Goal: Contribute content: Contribute content

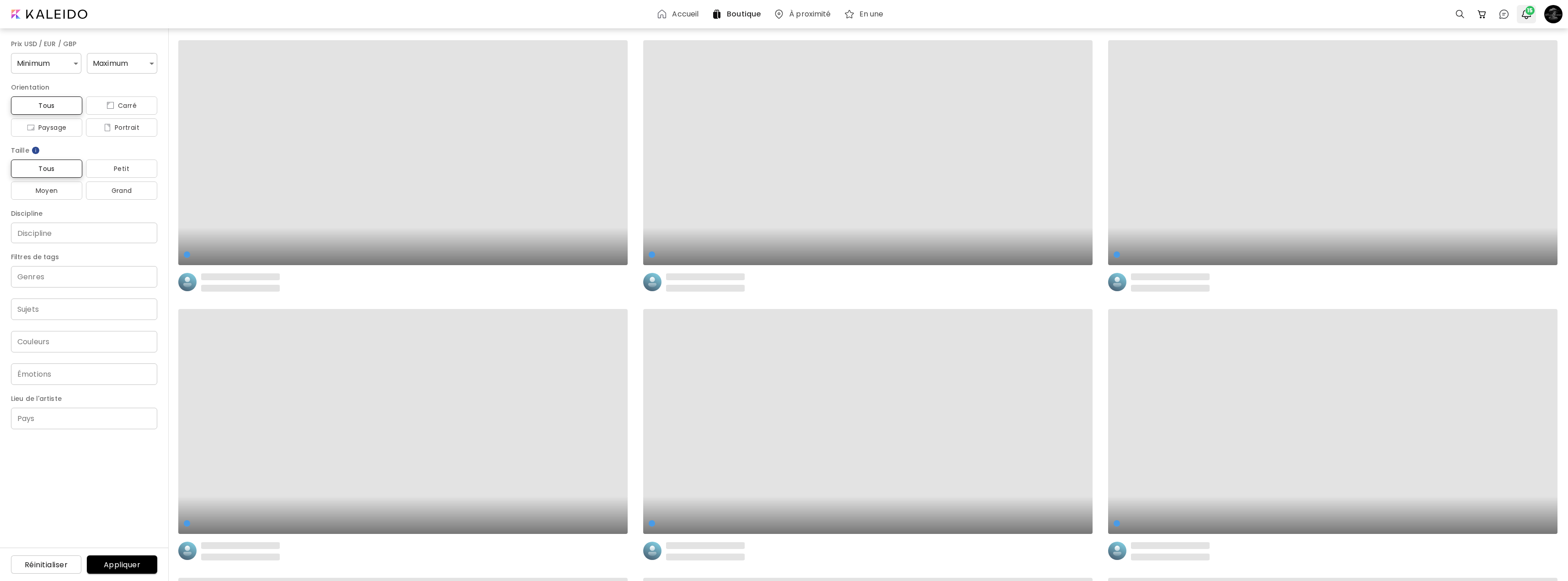
click at [1523, 12] on img "button" at bounding box center [1527, 14] width 11 height 11
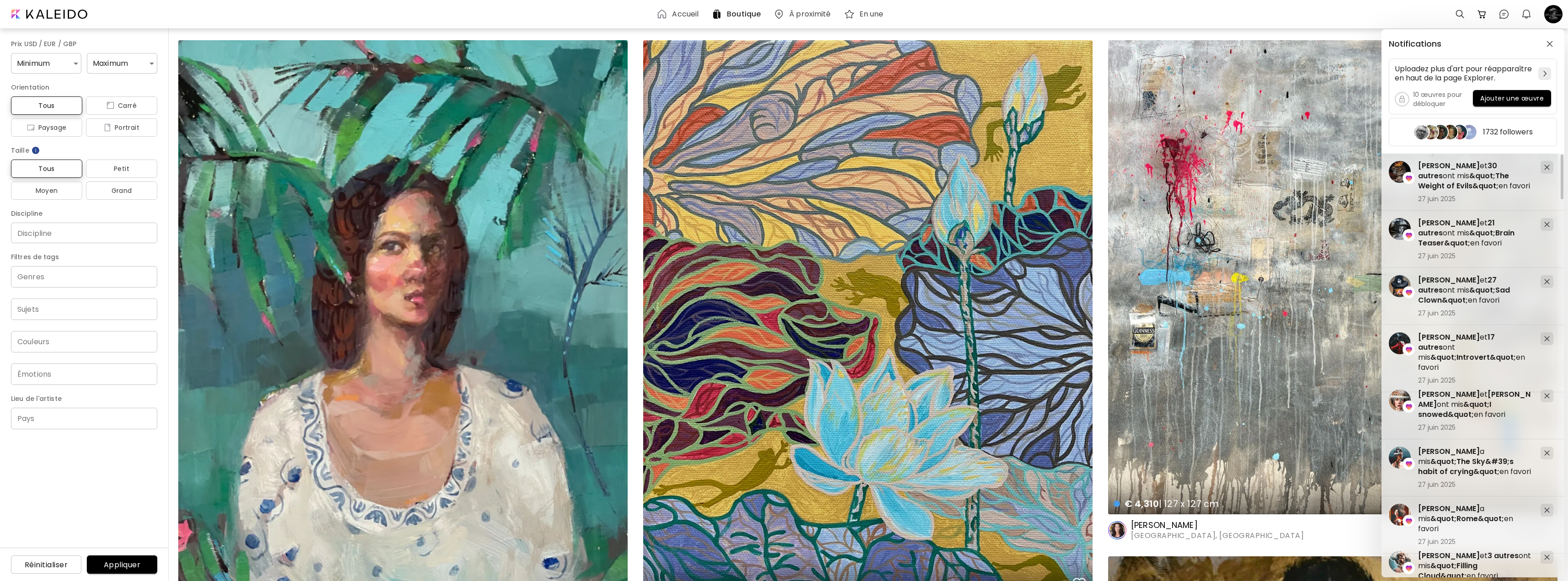
click at [1553, 13] on div "Notifications Uploadez plus d'art pour réapparaître en haut de la page Explorer…" at bounding box center [784, 290] width 1568 height 581
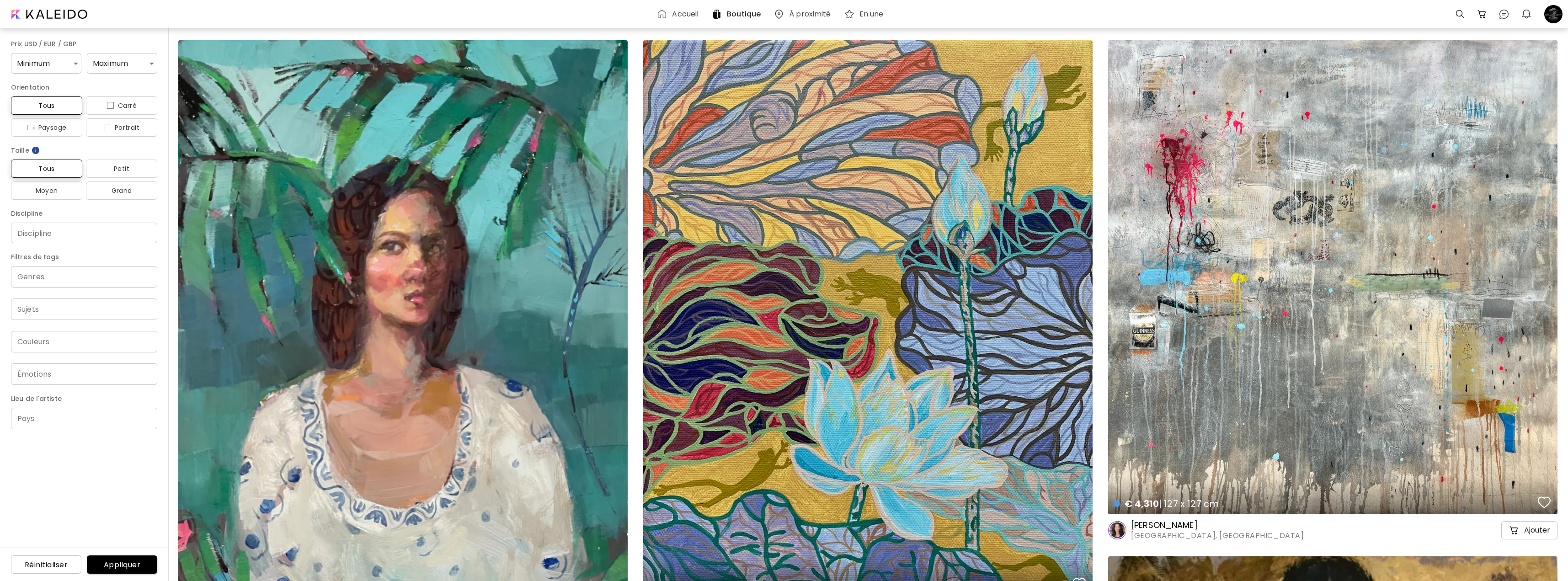
click at [1553, 13] on div at bounding box center [1553, 14] width 20 height 20
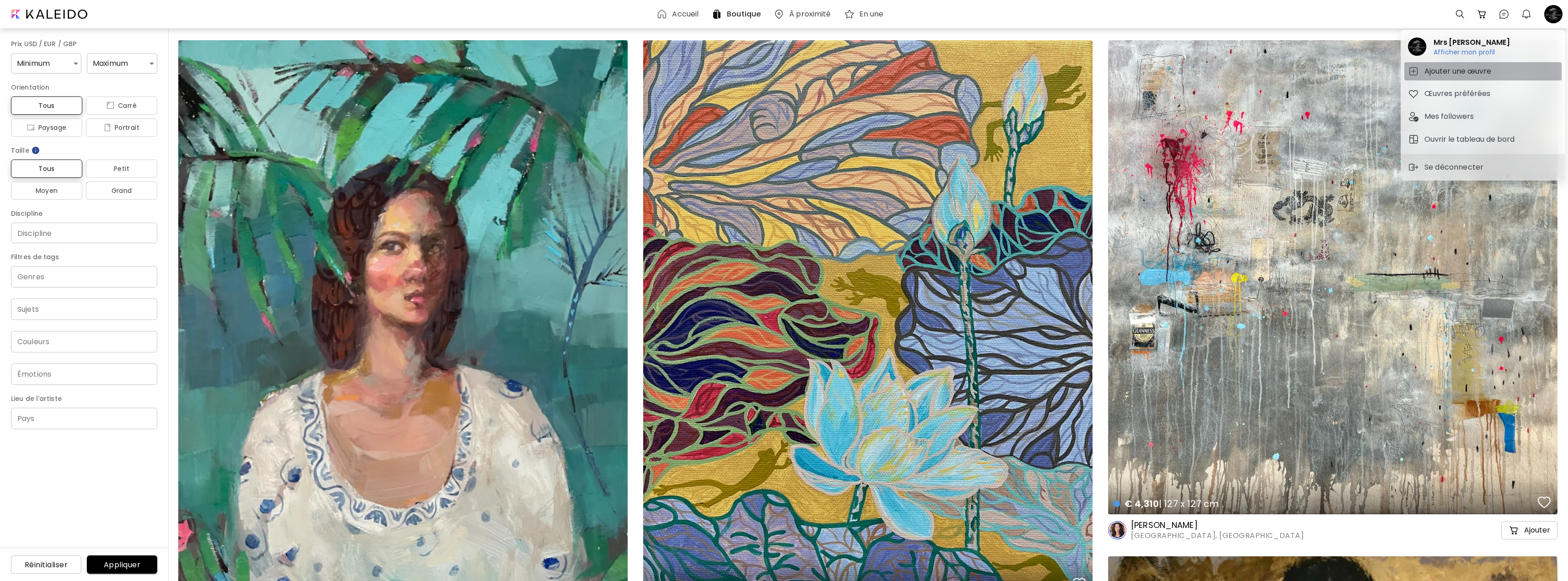
click at [1454, 71] on h5 "Ajouter une œuvre" at bounding box center [1459, 71] width 69 height 11
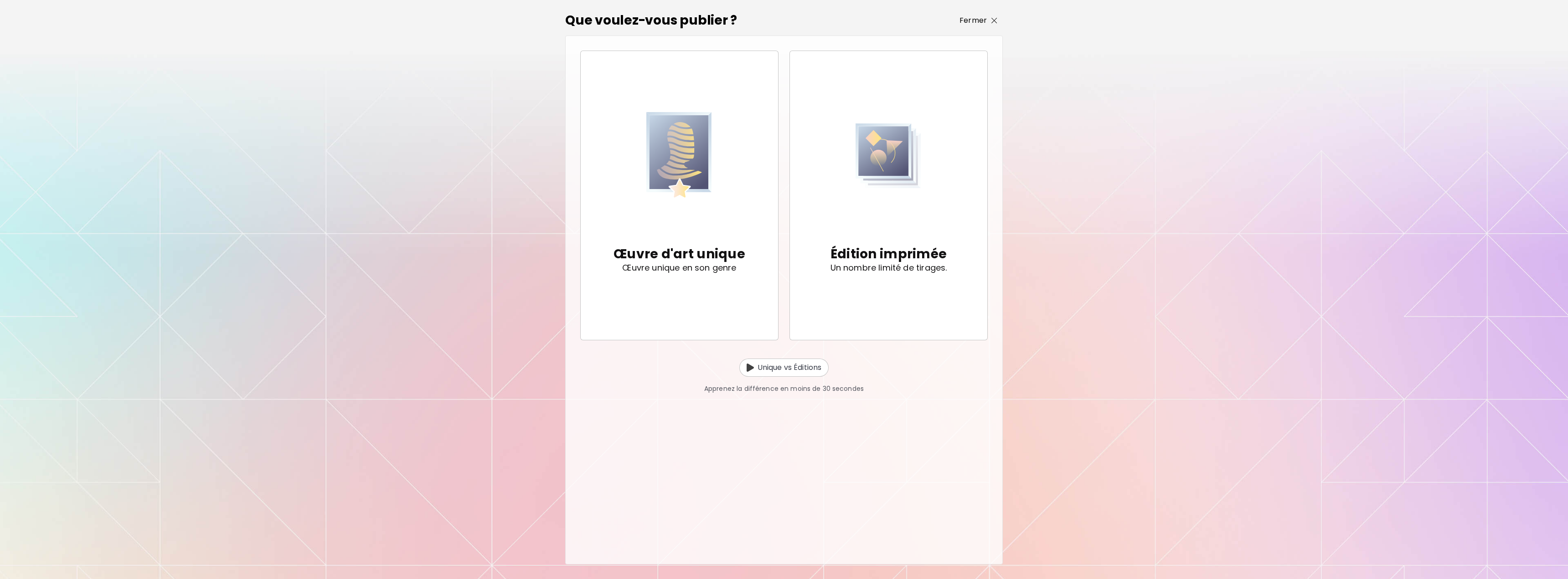
click at [991, 20] on span "Fermer" at bounding box center [978, 20] width 38 height 11
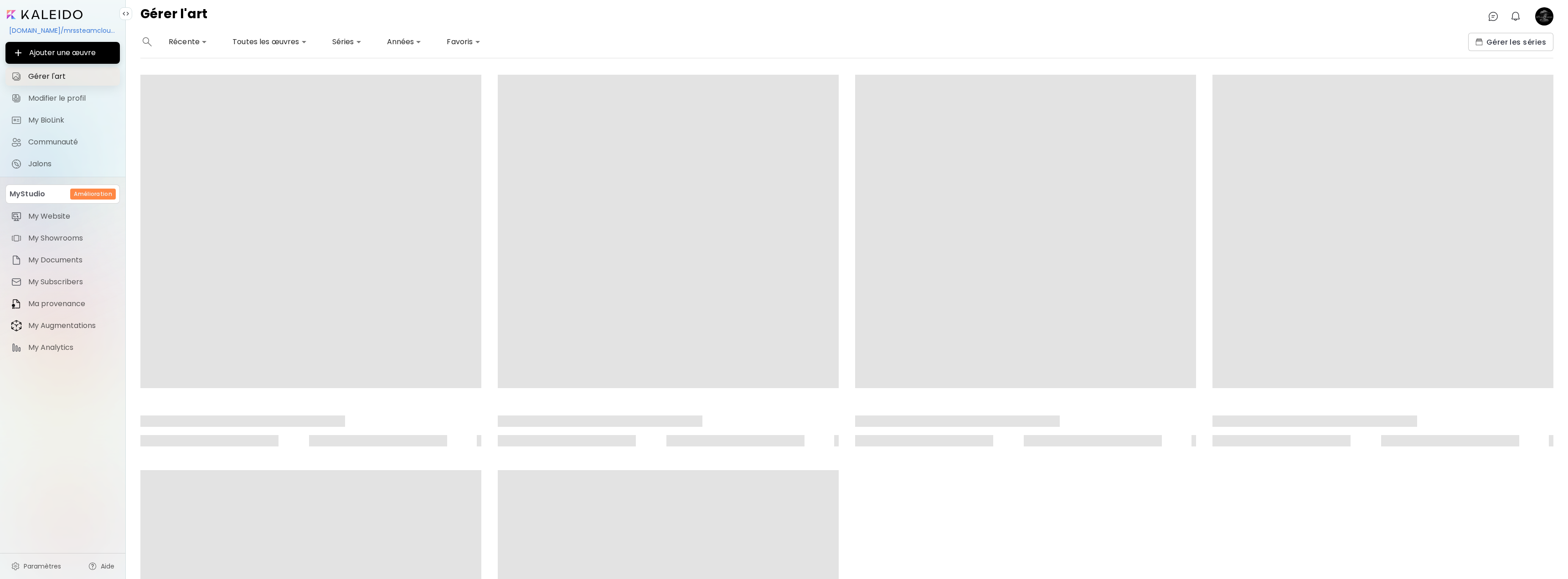
click at [54, 73] on span "Gérer l'art" at bounding box center [72, 76] width 86 height 9
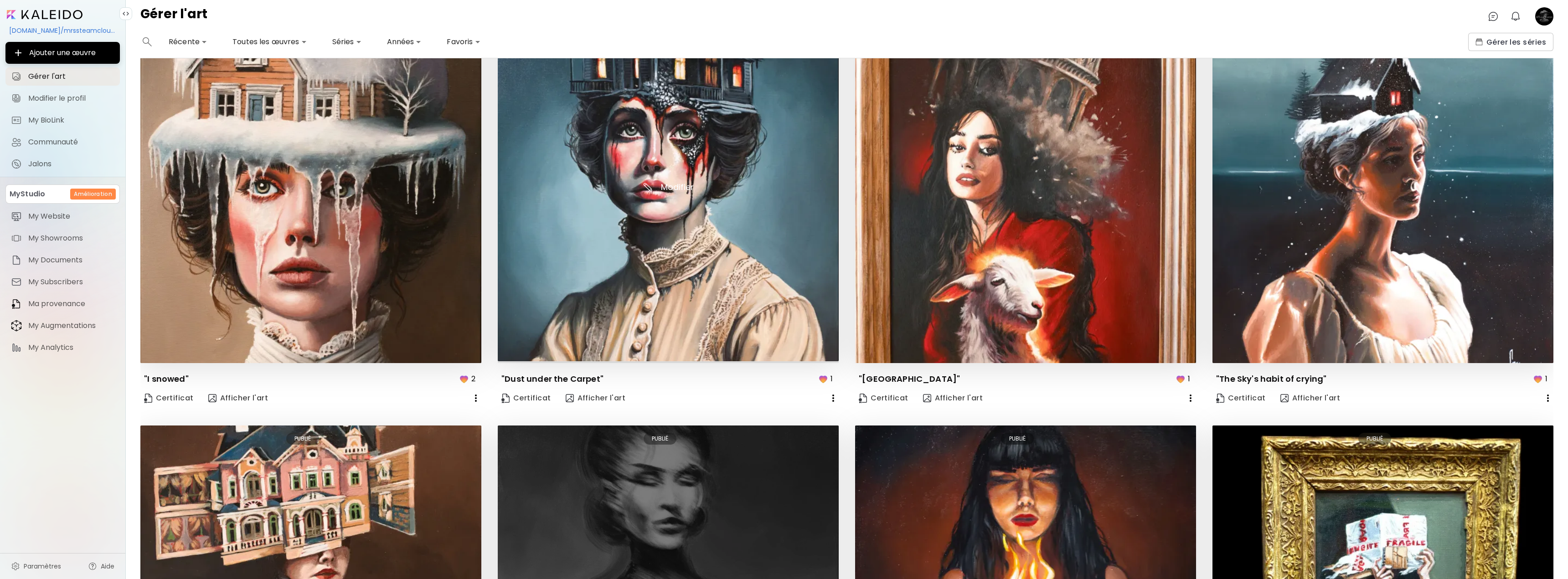
scroll to position [729, 0]
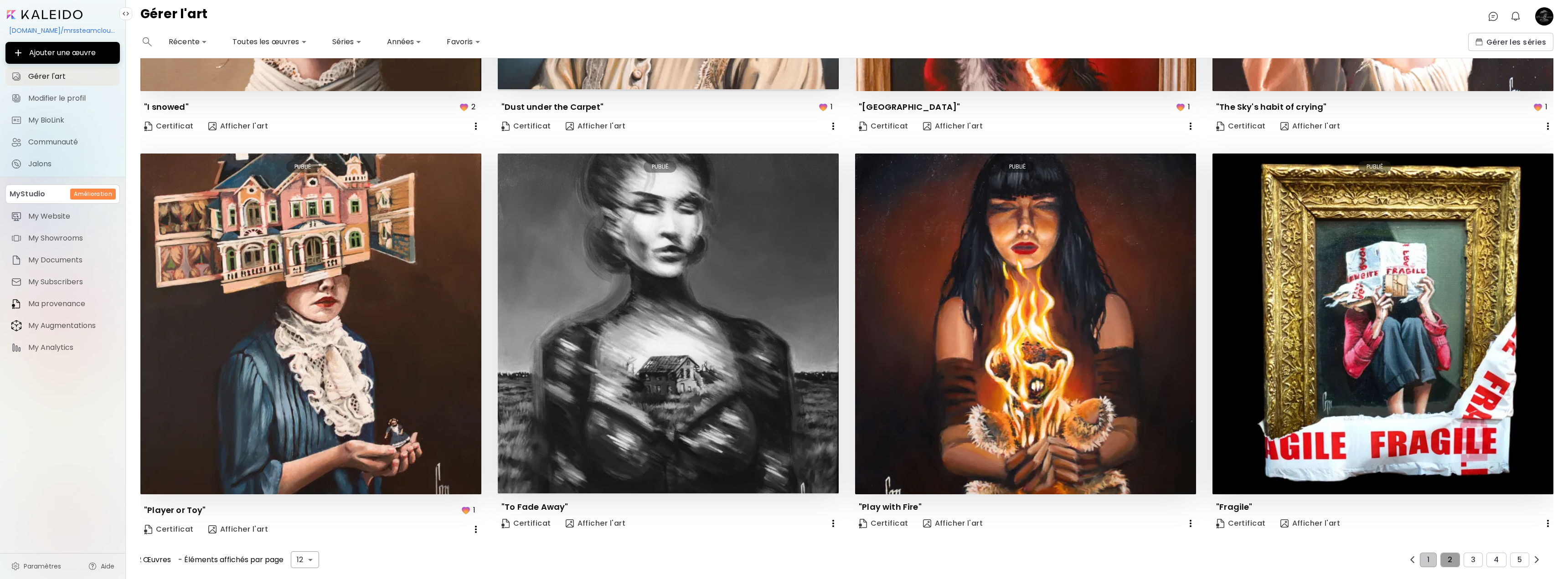
click at [1441, 556] on button "2" at bounding box center [1450, 561] width 19 height 15
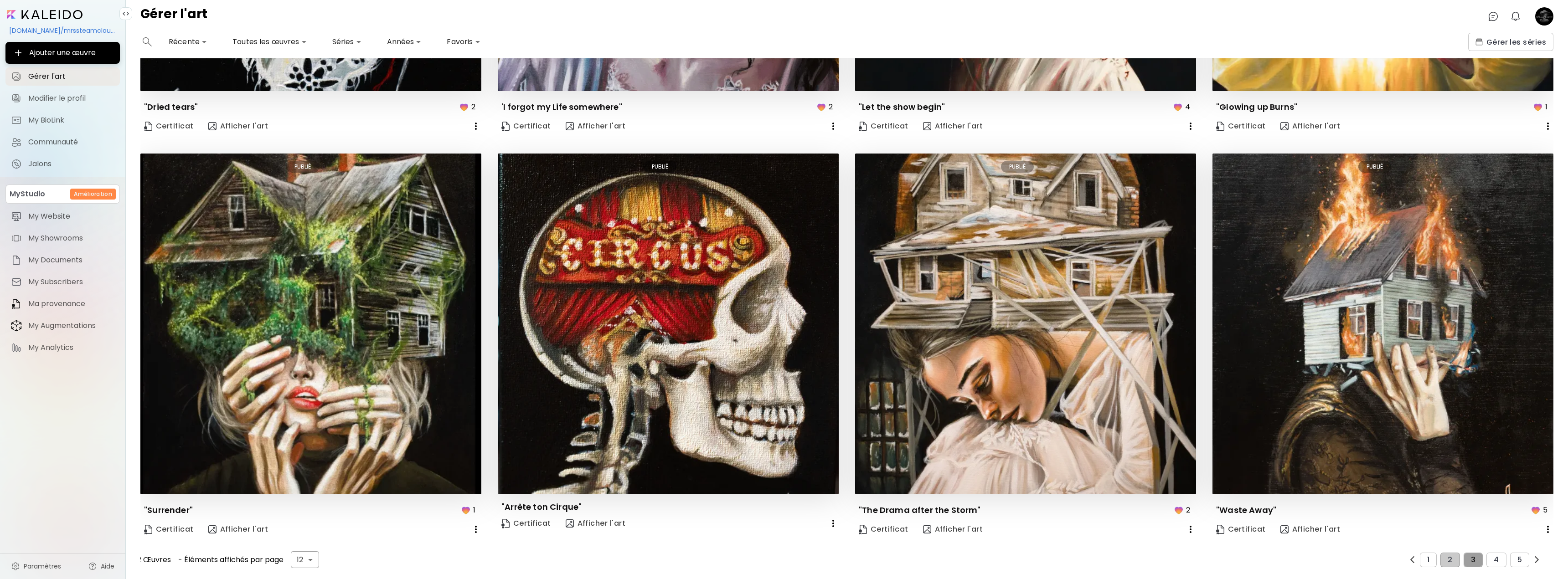
click at [1464, 556] on button "3" at bounding box center [1473, 561] width 19 height 15
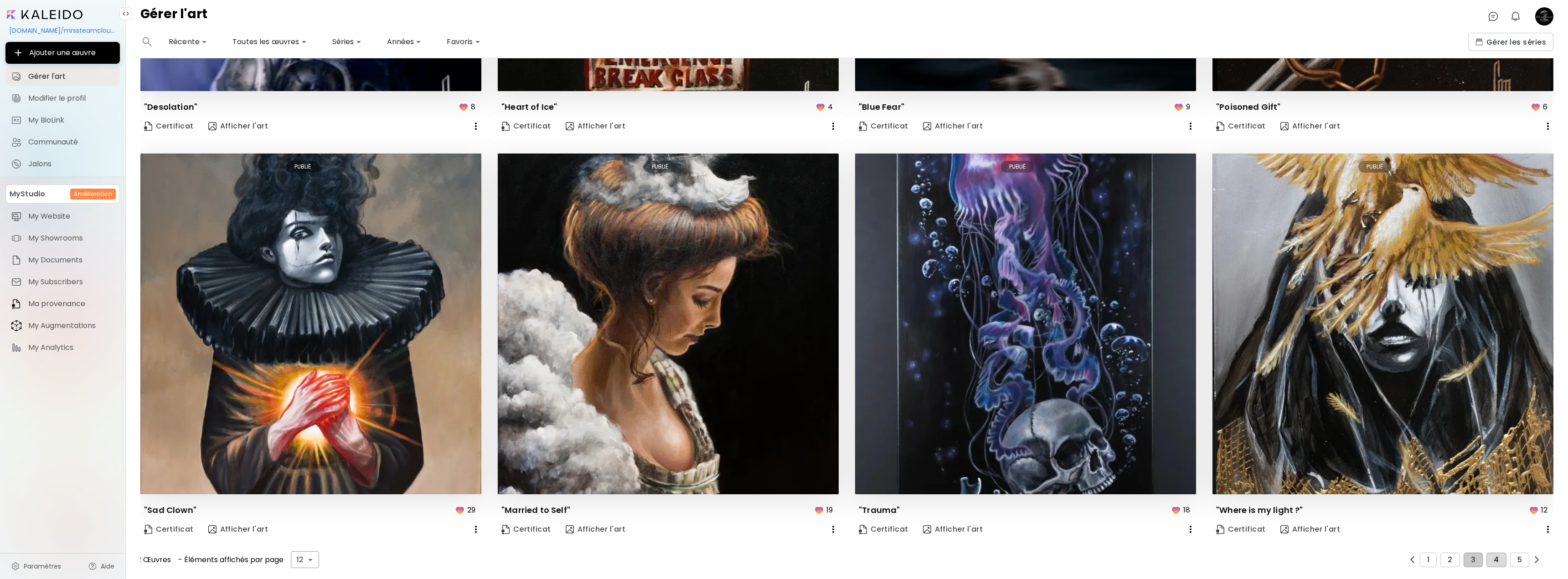
click at [1495, 556] on button "4" at bounding box center [1496, 561] width 20 height 15
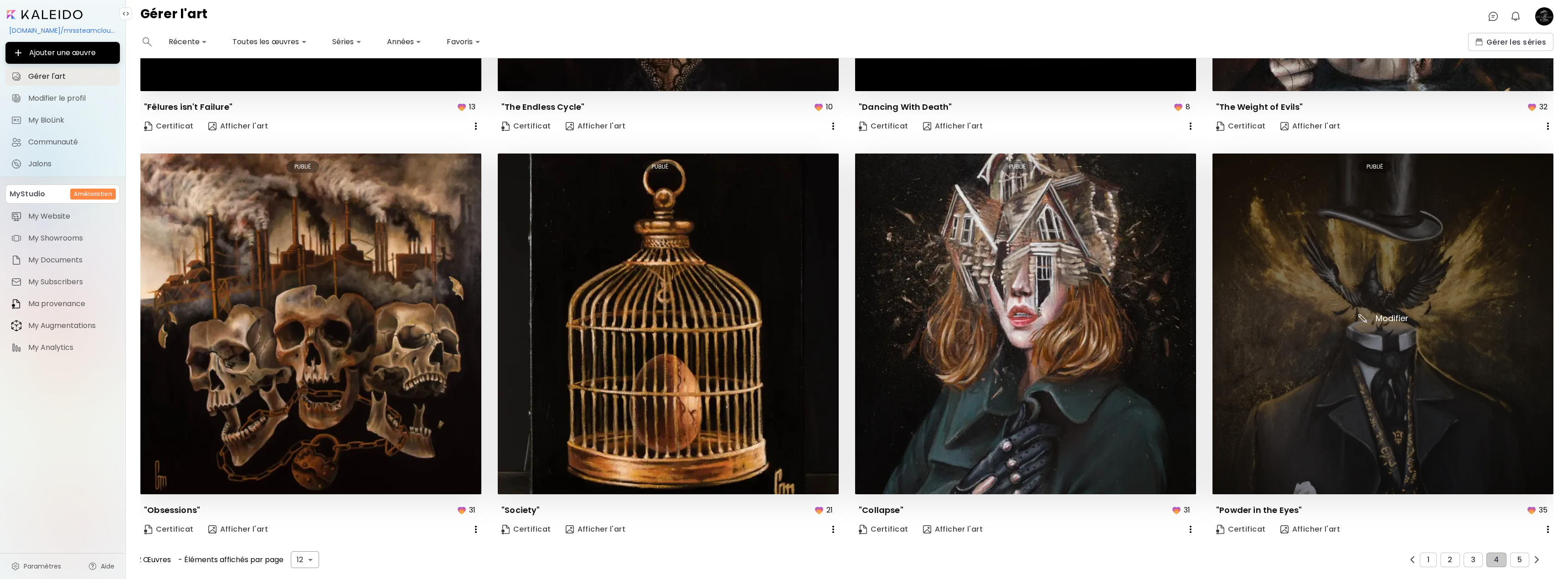
click at [1352, 350] on img at bounding box center [1383, 324] width 341 height 341
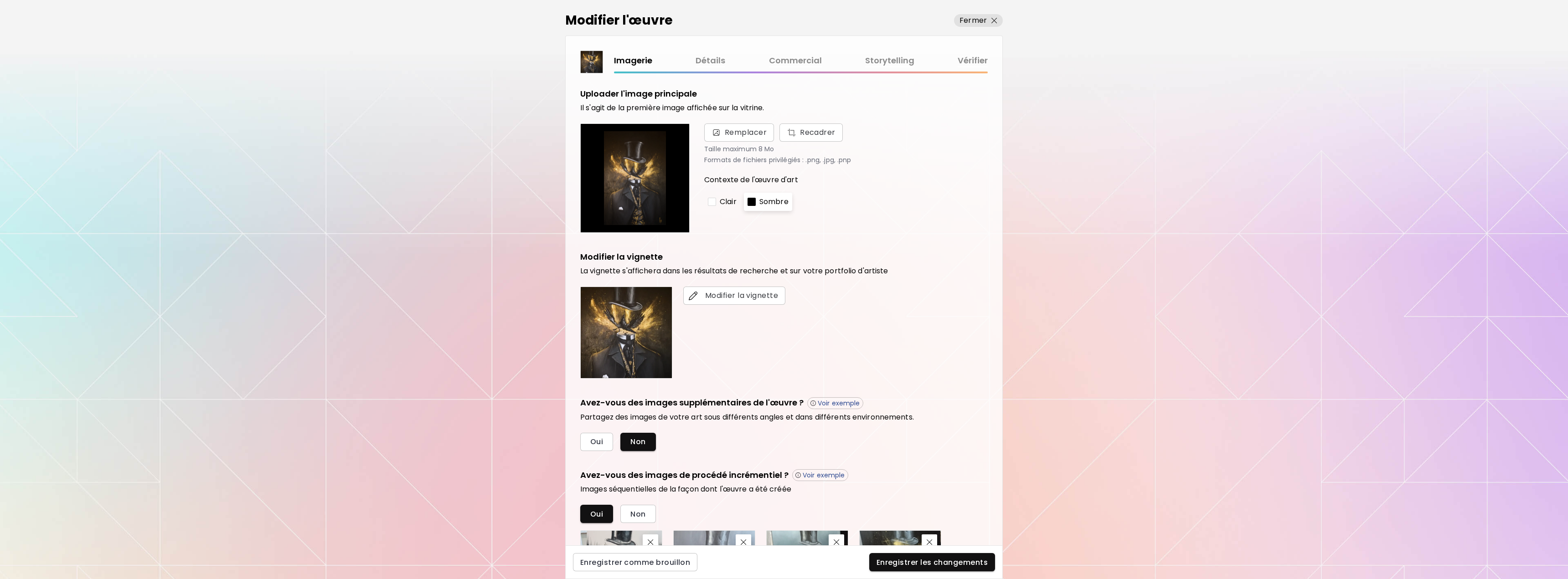
click at [806, 58] on link "Commercial" at bounding box center [796, 60] width 53 height 13
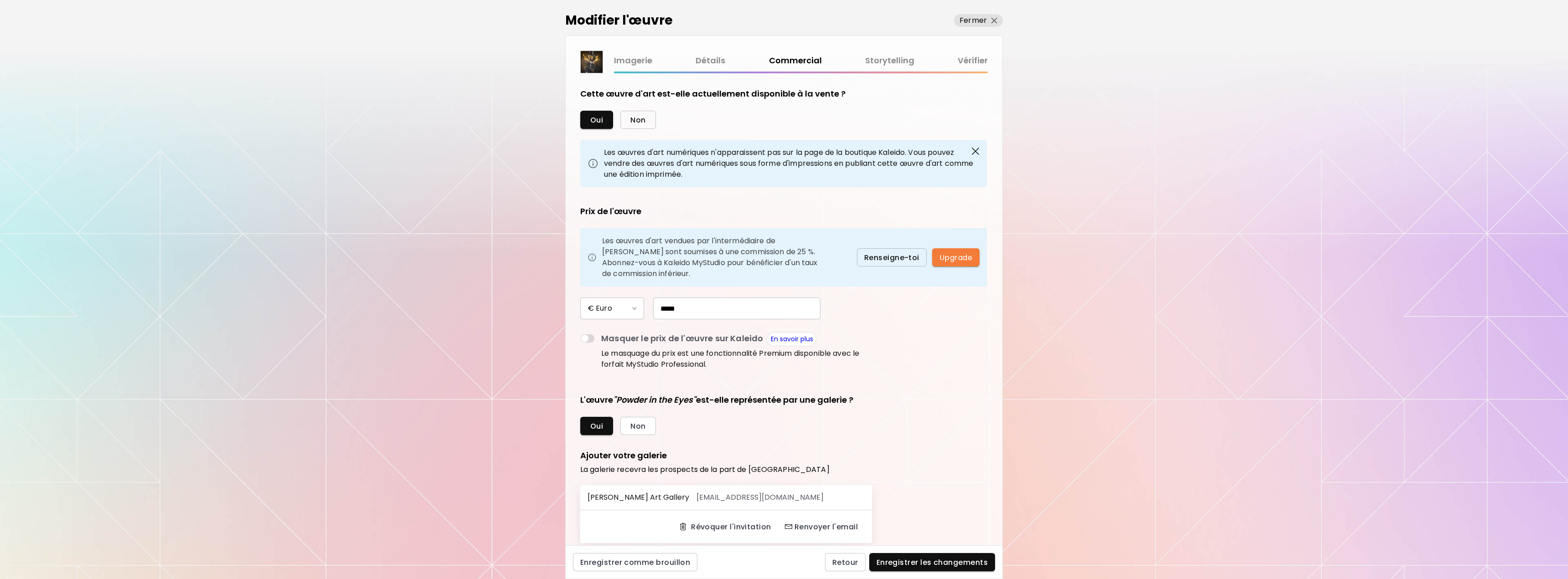
click at [644, 117] on span "Non" at bounding box center [638, 120] width 15 height 10
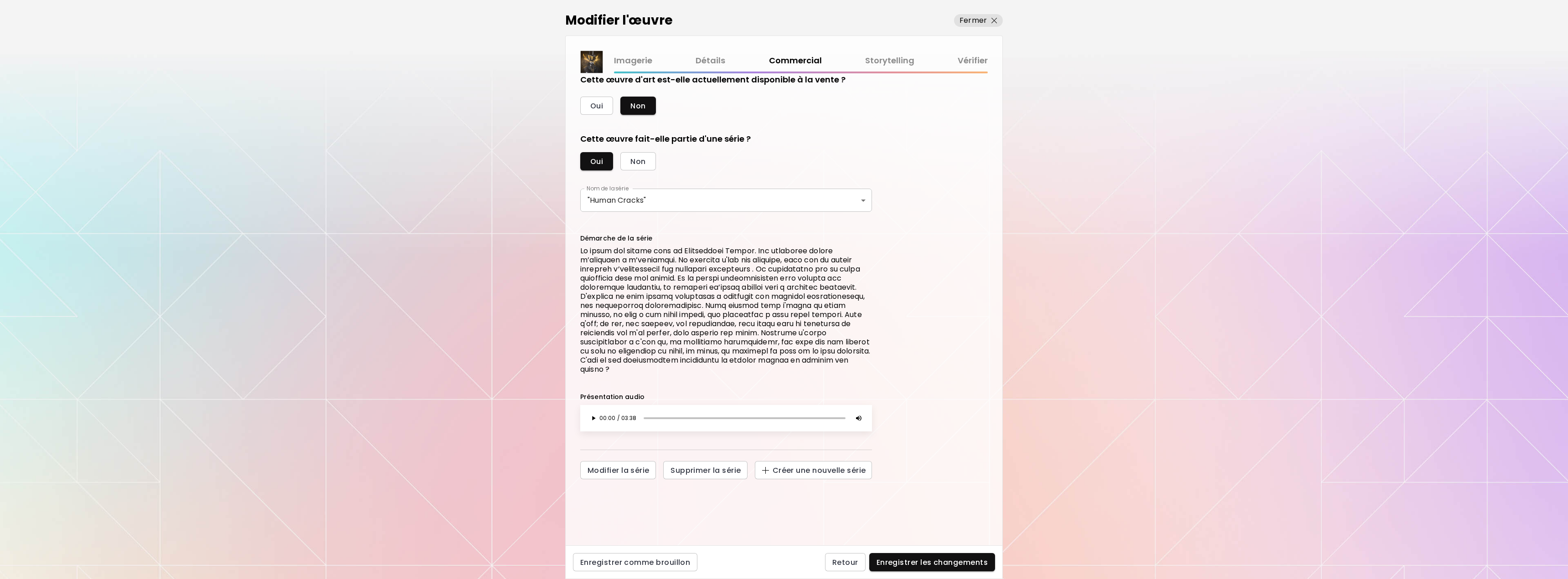
scroll to position [15, 0]
click at [941, 563] on span "Enregistrer les changements" at bounding box center [932, 563] width 111 height 10
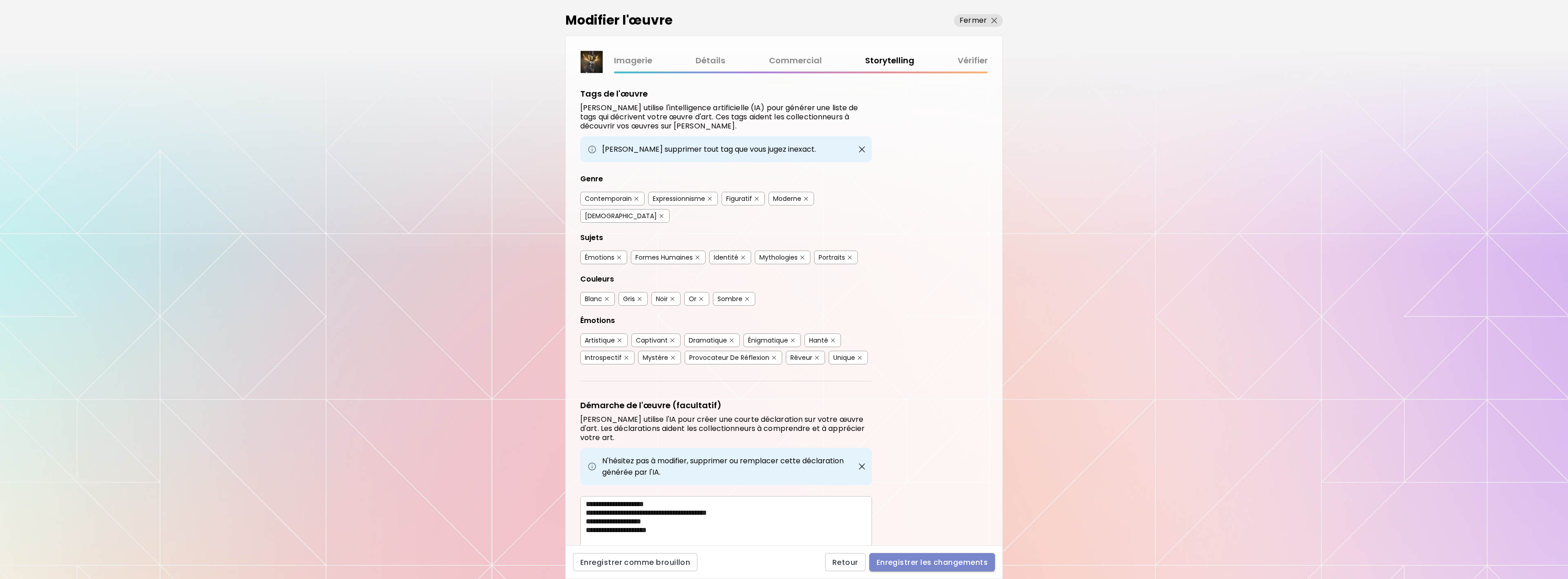
click at [975, 556] on button "Enregistrer les changements" at bounding box center [932, 562] width 126 height 18
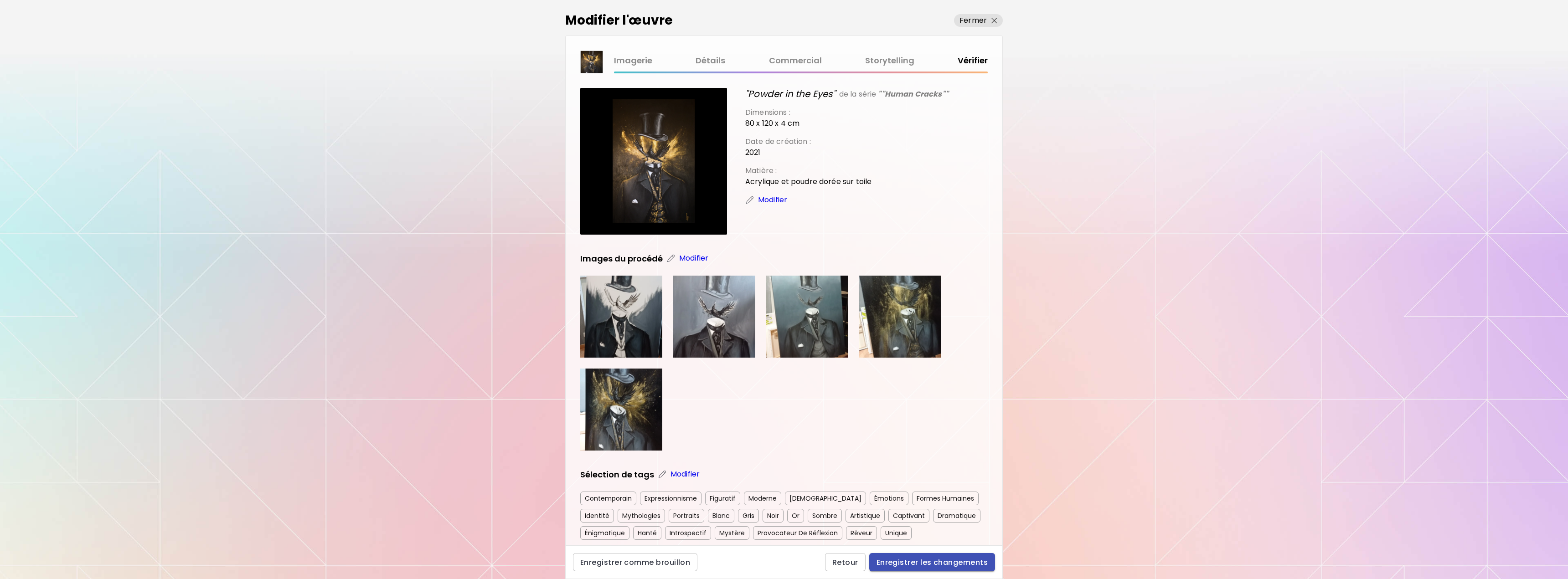
click at [928, 562] on span "Enregistrer les changements" at bounding box center [932, 563] width 111 height 10
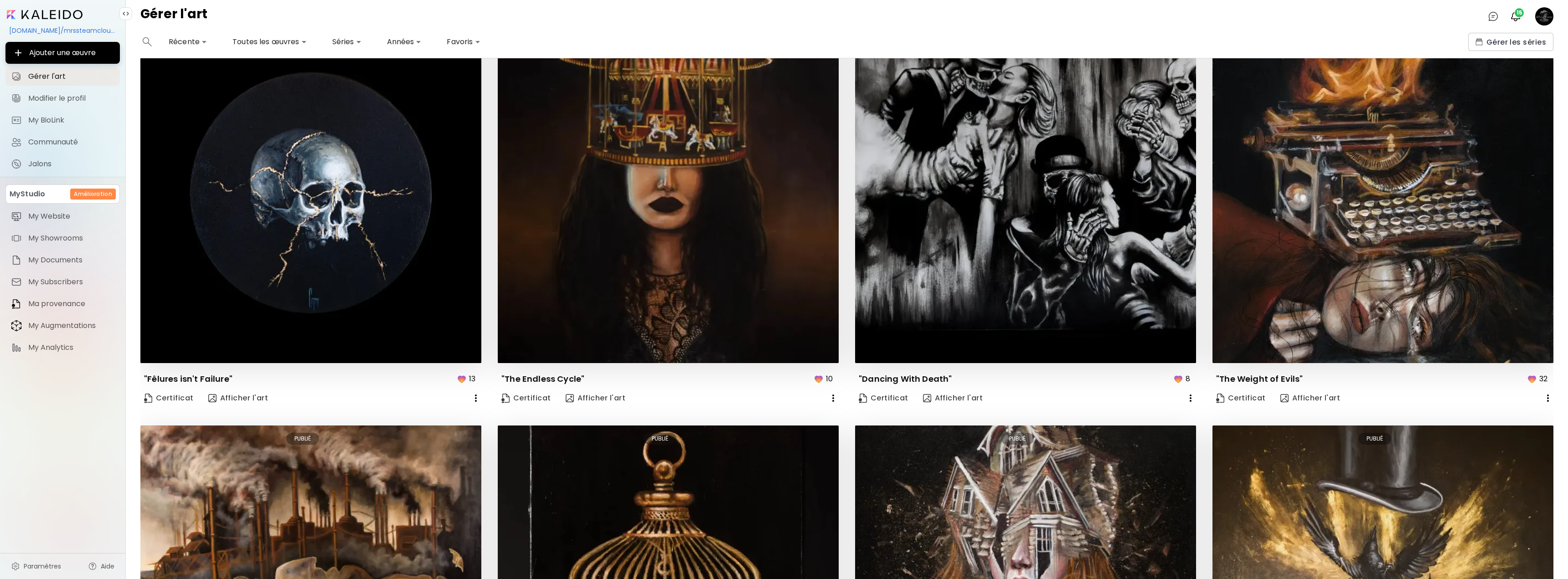
scroll to position [729, 0]
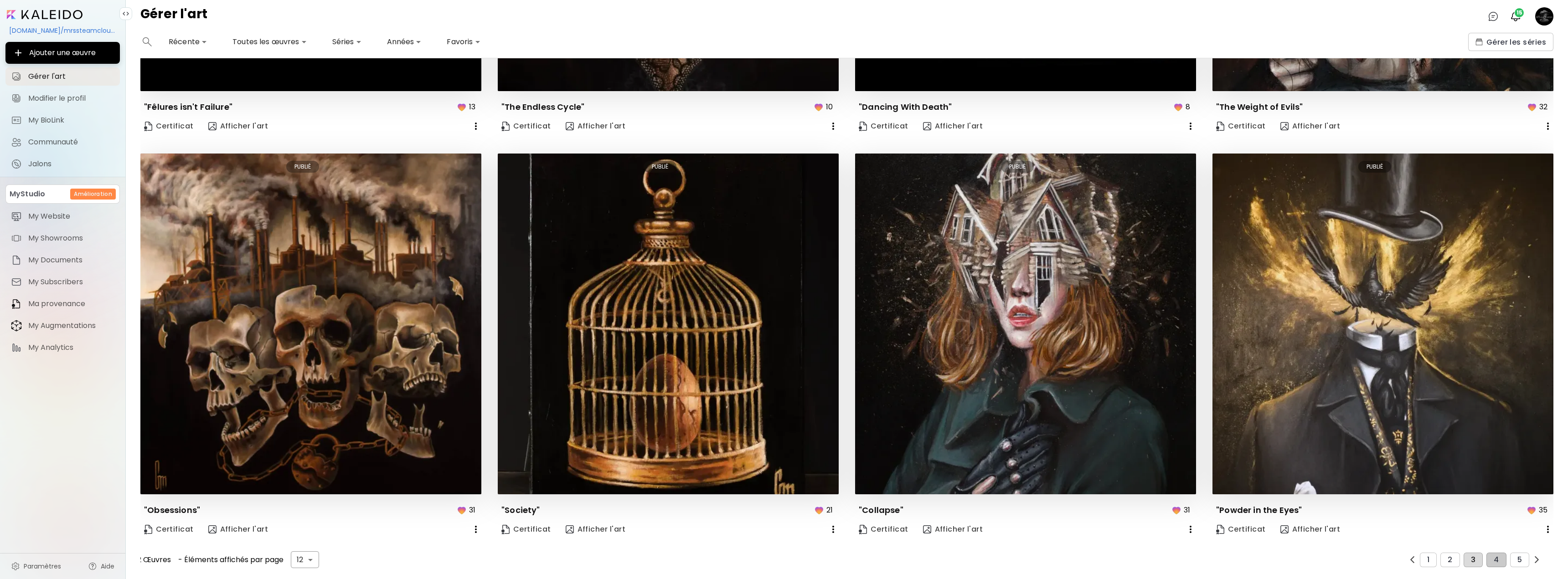
click at [1474, 553] on button "3" at bounding box center [1473, 561] width 19 height 15
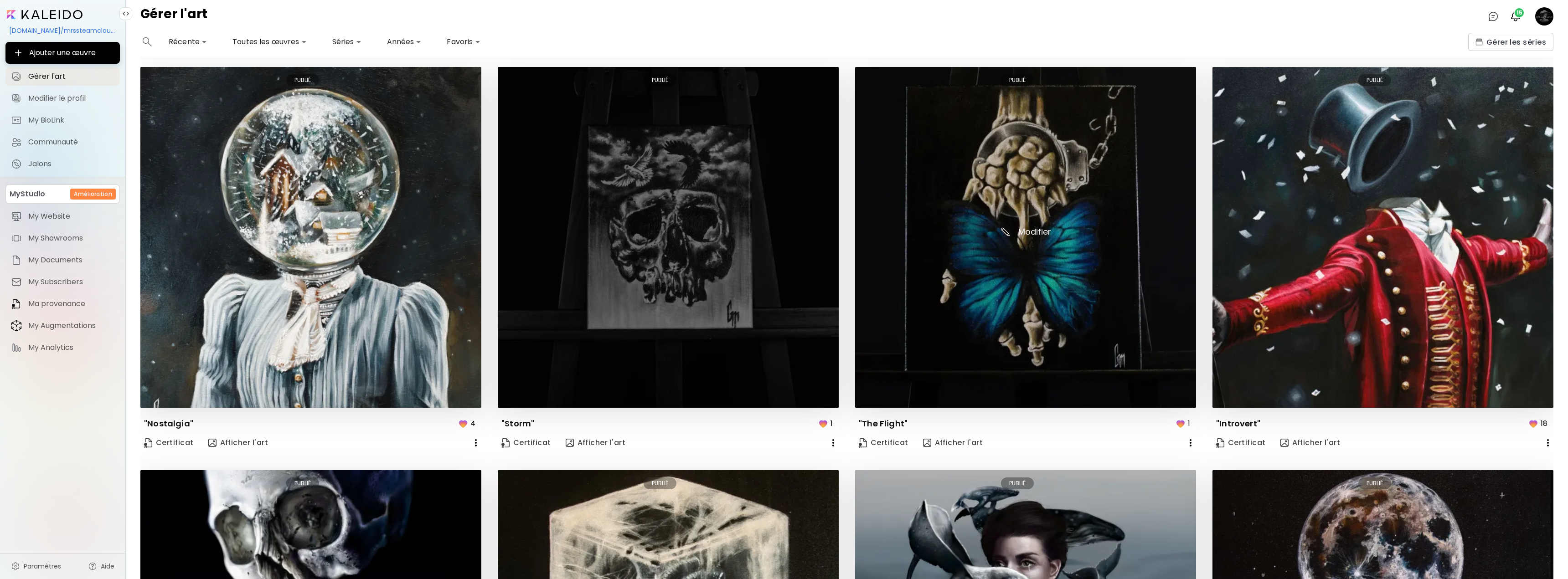
scroll to position [0, 0]
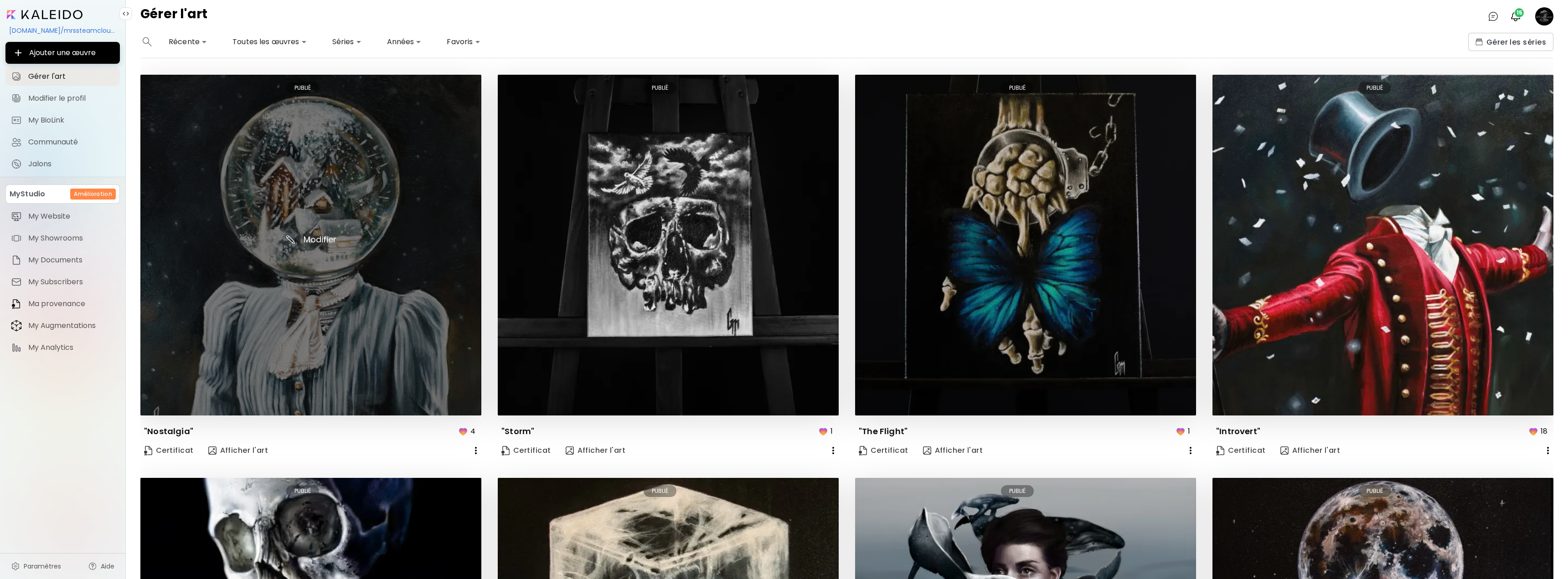
click at [371, 292] on img at bounding box center [311, 245] width 341 height 341
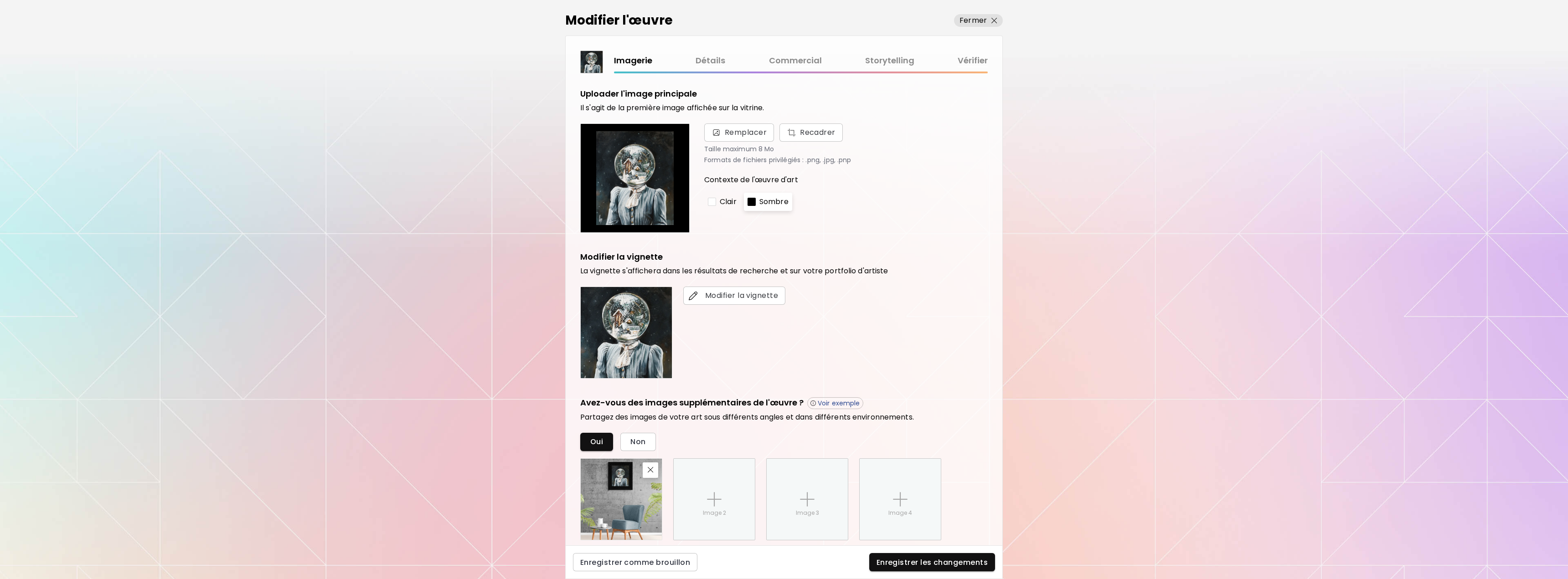
click at [796, 56] on link "Commercial" at bounding box center [796, 60] width 53 height 13
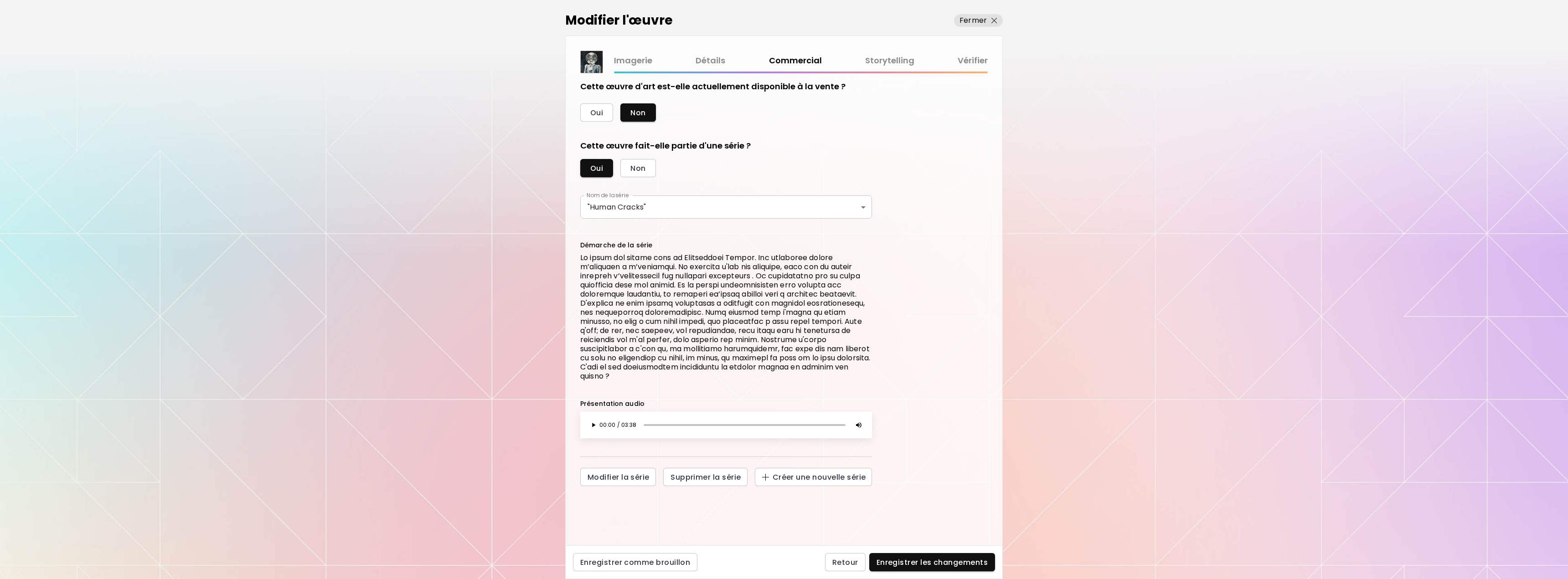
scroll to position [15, 0]
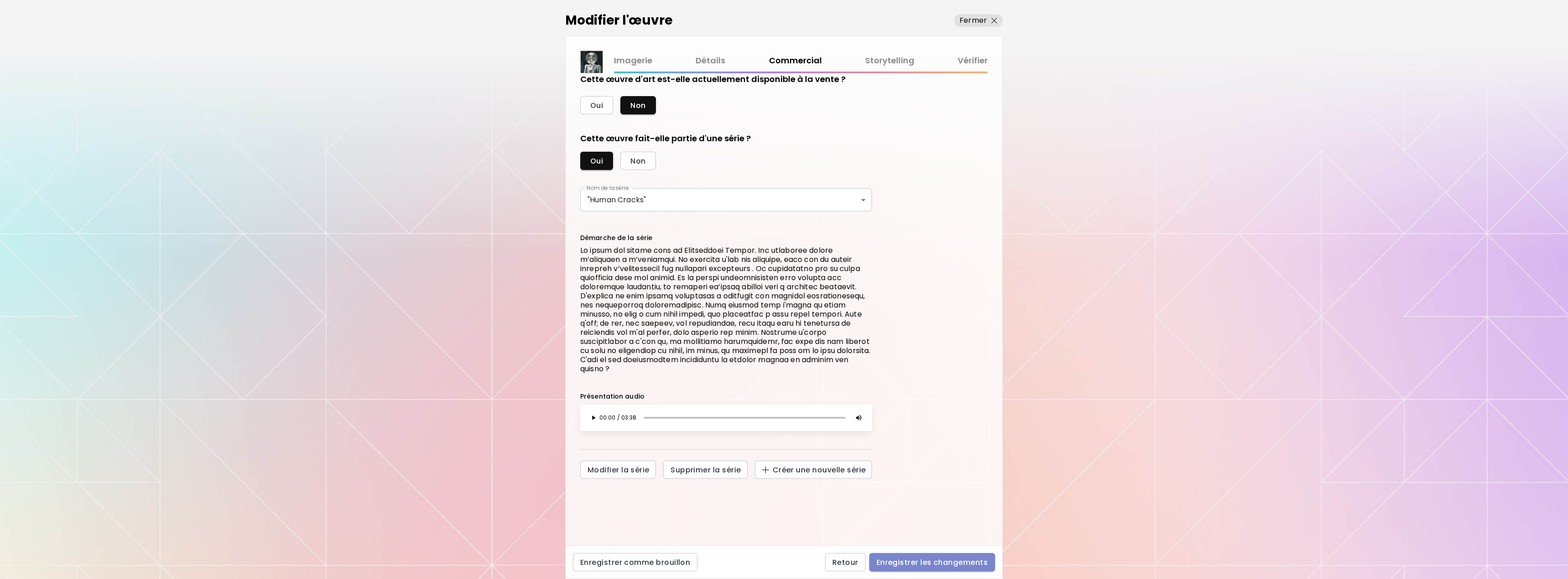
click at [926, 556] on button "Enregistrer les changements" at bounding box center [932, 562] width 126 height 18
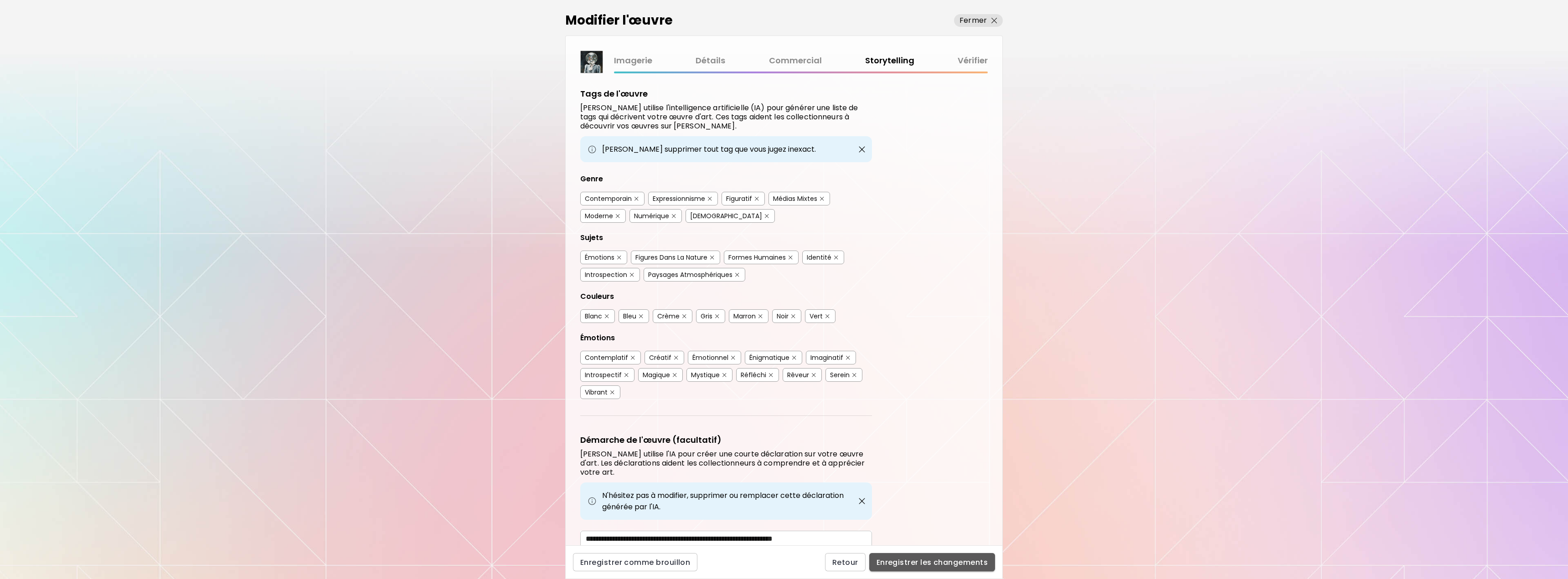
click at [939, 562] on span "Enregistrer les changements" at bounding box center [932, 563] width 111 height 10
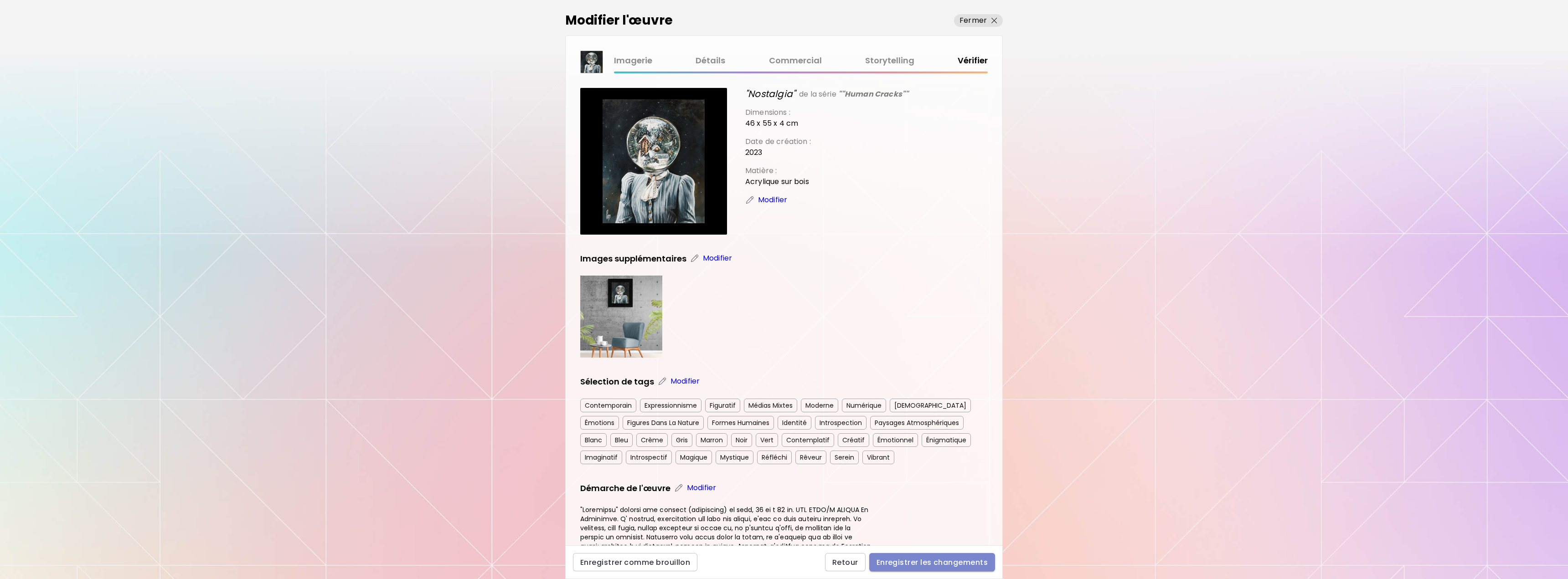
click at [939, 562] on span "Enregistrer les changements" at bounding box center [932, 563] width 111 height 10
